Goal: Information Seeking & Learning: Learn about a topic

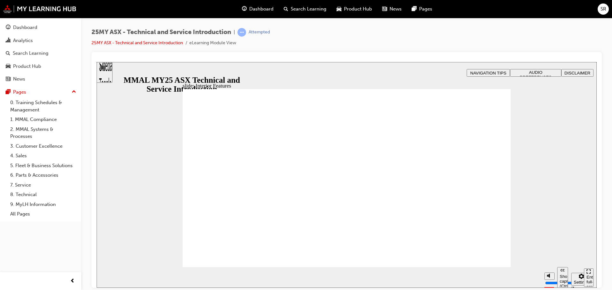
type input "17"
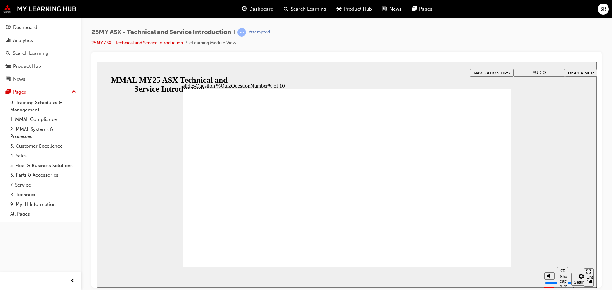
radio input "true"
radio input "false"
radio input "true"
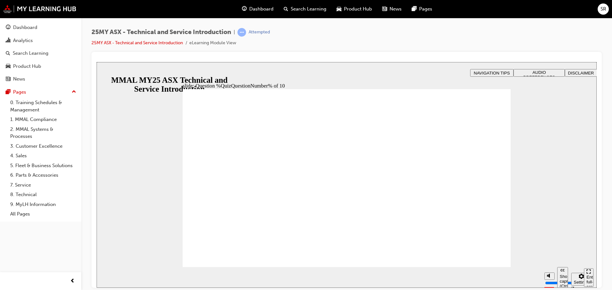
radio input "false"
radio input "true"
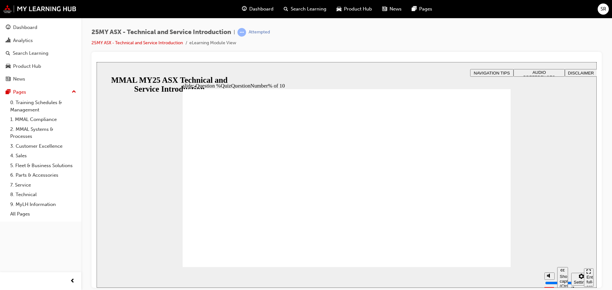
radio input "true"
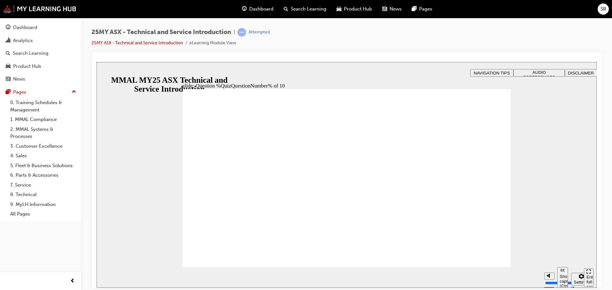
radio input "true"
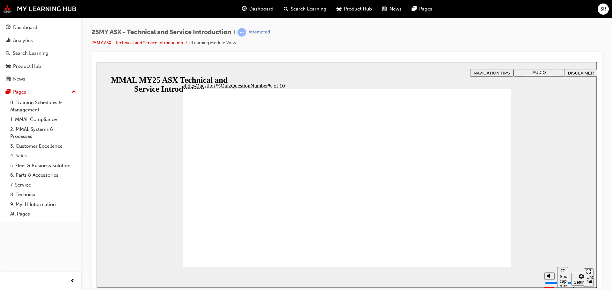
radio input "true"
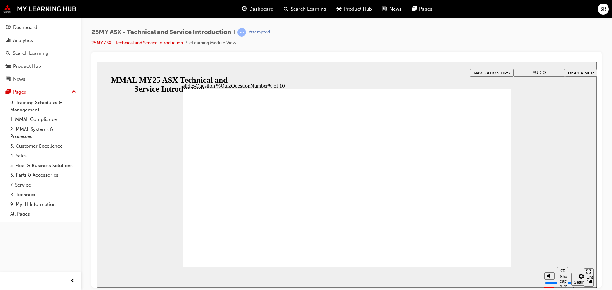
radio input "true"
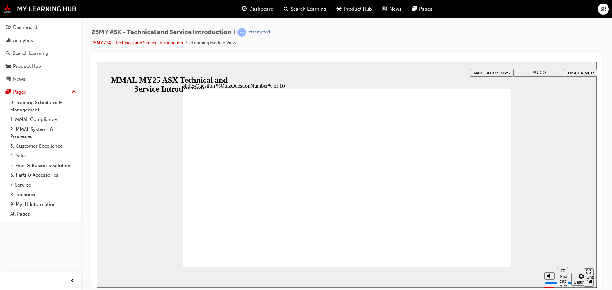
radio input "true"
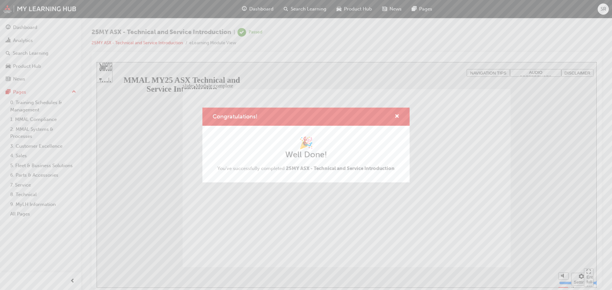
click at [468, 100] on div "Congratulations! 🎉 Well Done! You've successfully completed 25MY ASX - Technica…" at bounding box center [306, 145] width 612 height 290
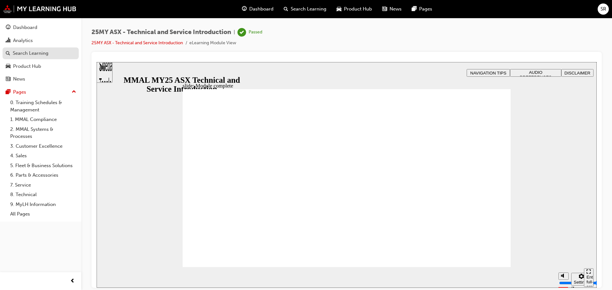
click at [17, 53] on div "Search Learning" at bounding box center [31, 53] width 36 height 7
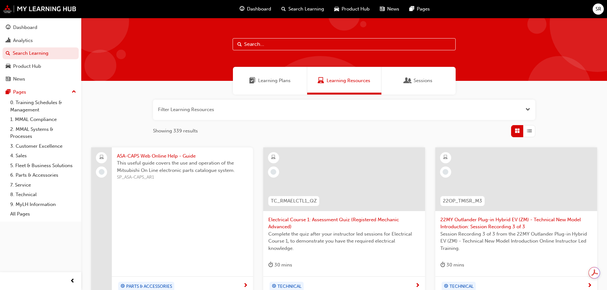
click at [19, 25] on div "Dashboard" at bounding box center [25, 27] width 24 height 7
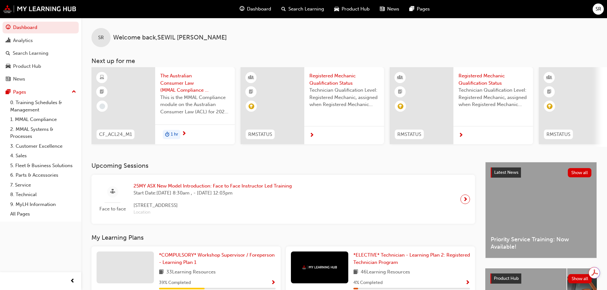
click at [244, 42] on div "SR Welcome back , [PERSON_NAME]" at bounding box center [344, 32] width 526 height 29
